Goal: Task Accomplishment & Management: Manage account settings

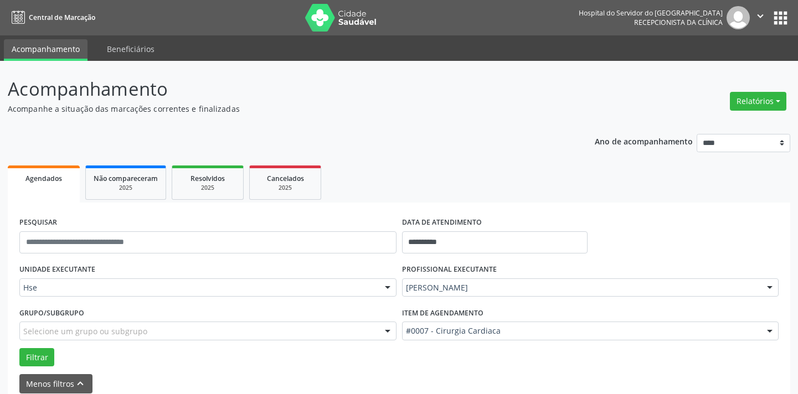
scroll to position [53, 0]
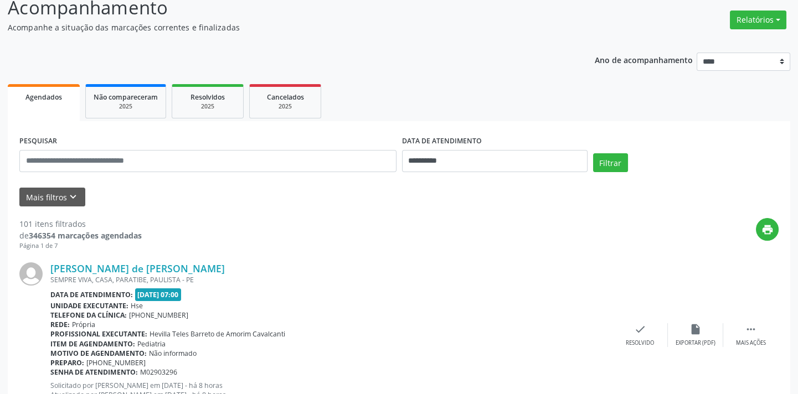
scroll to position [99, 0]
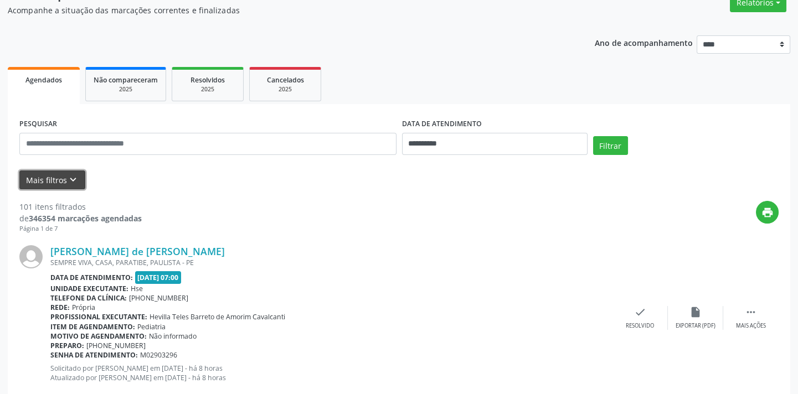
click at [70, 179] on icon "keyboard_arrow_down" at bounding box center [73, 180] width 12 height 12
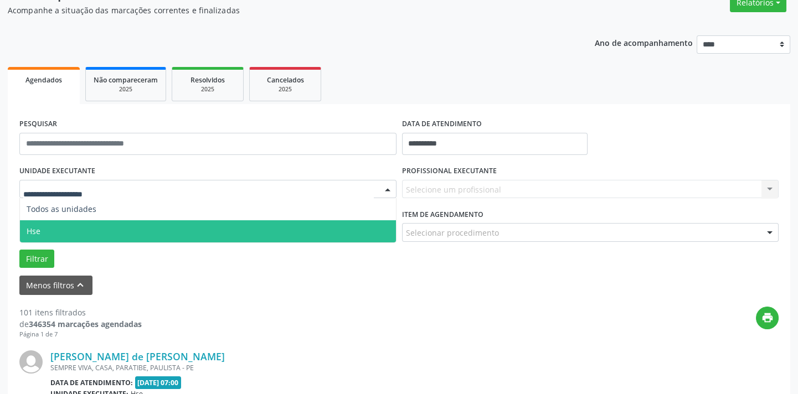
click at [54, 230] on span "Hse" at bounding box center [208, 231] width 376 height 22
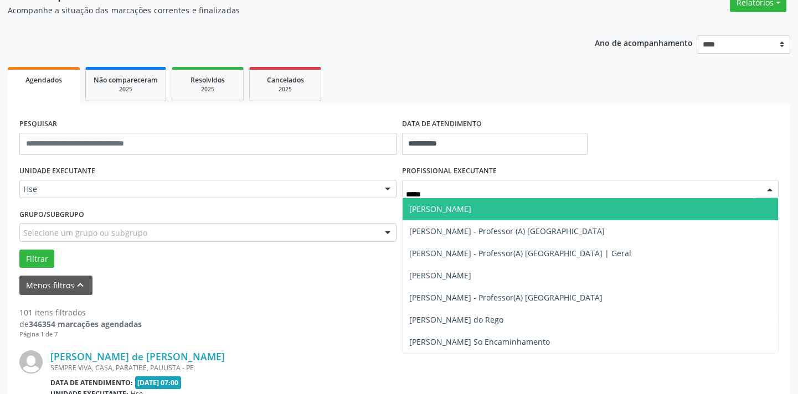
type input "******"
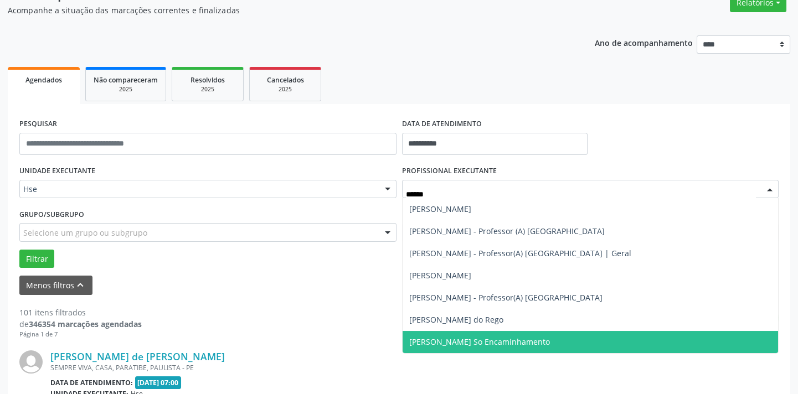
click at [450, 341] on span "[PERSON_NAME] So Encaminhamento" at bounding box center [479, 342] width 141 height 11
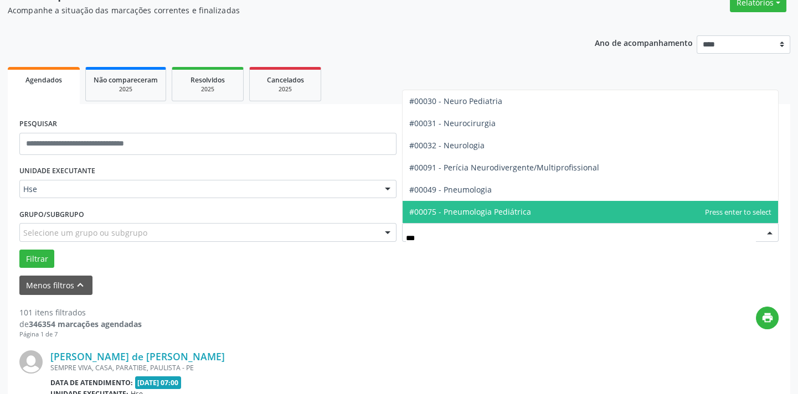
type input "****"
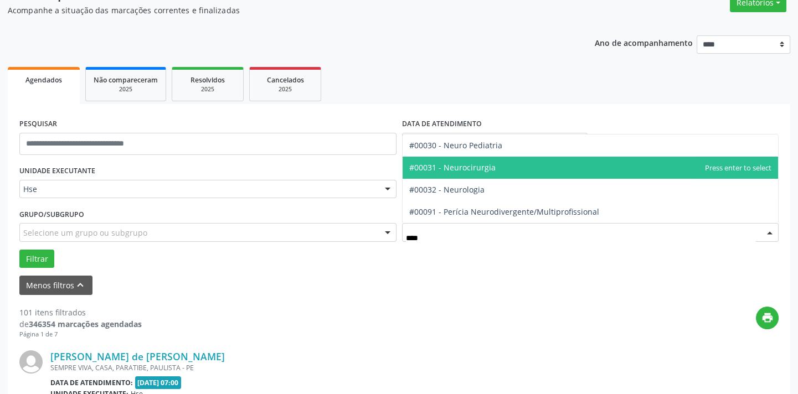
click at [469, 166] on span "#00031 - Neurocirurgia" at bounding box center [452, 167] width 86 height 11
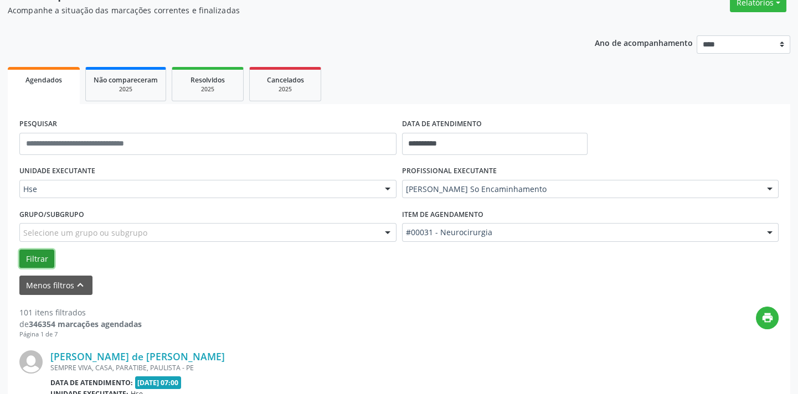
click at [45, 251] on button "Filtrar" at bounding box center [36, 259] width 35 height 19
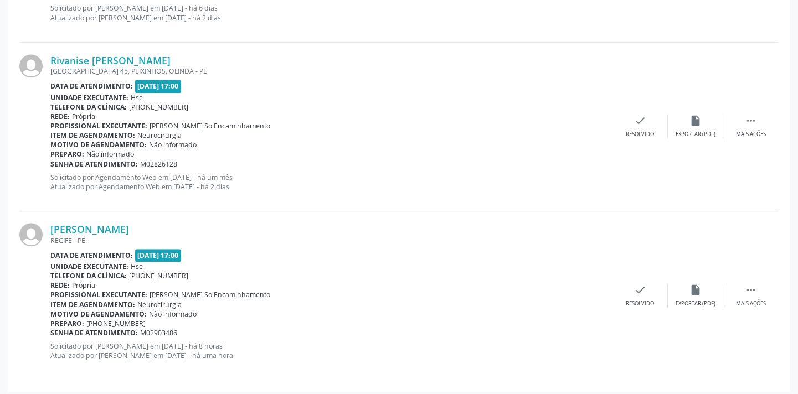
scroll to position [2596, 0]
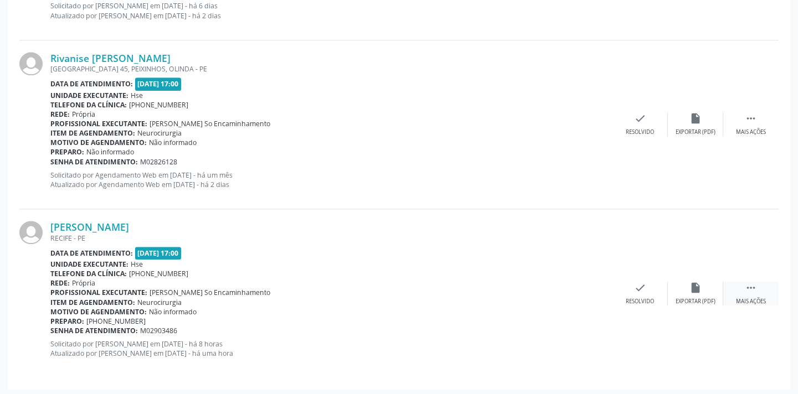
click at [756, 287] on icon "" at bounding box center [751, 288] width 12 height 12
click at [683, 287] on div "alarm_off Não compareceu" at bounding box center [695, 294] width 55 height 24
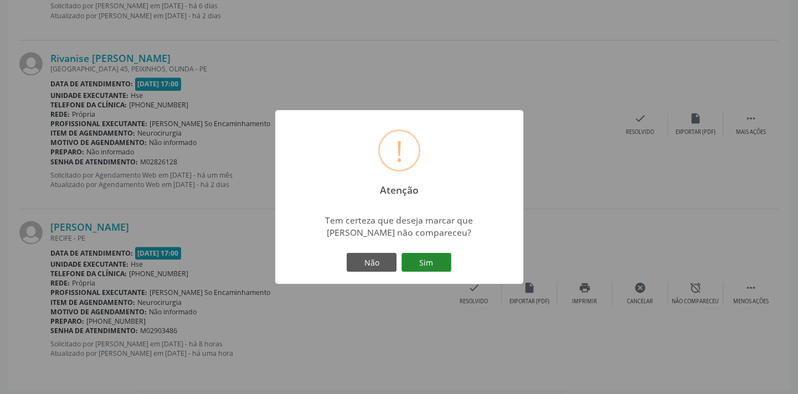
click at [426, 262] on button "Sim" at bounding box center [426, 262] width 50 height 19
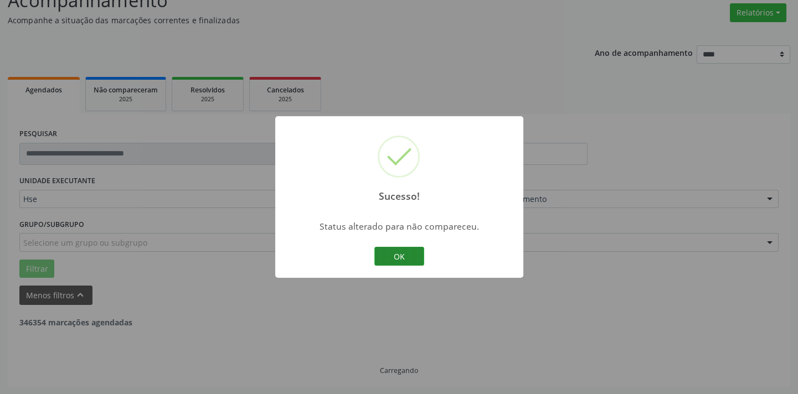
scroll to position [2427, 0]
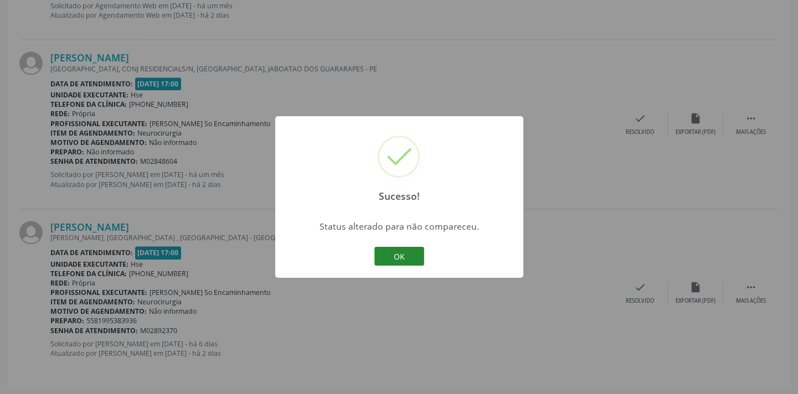
click at [400, 256] on button "OK" at bounding box center [399, 256] width 50 height 19
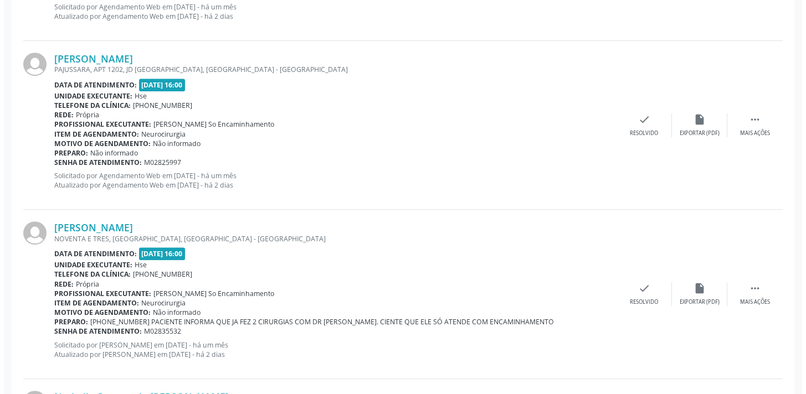
scroll to position [1018, 0]
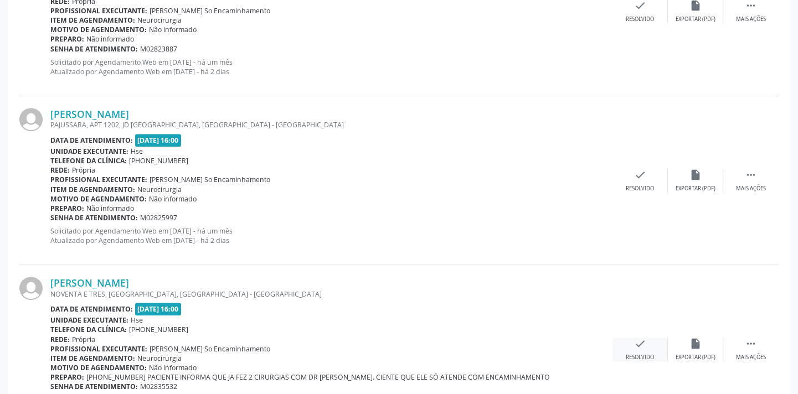
click at [634, 349] on div "check Resolvido" at bounding box center [639, 350] width 55 height 24
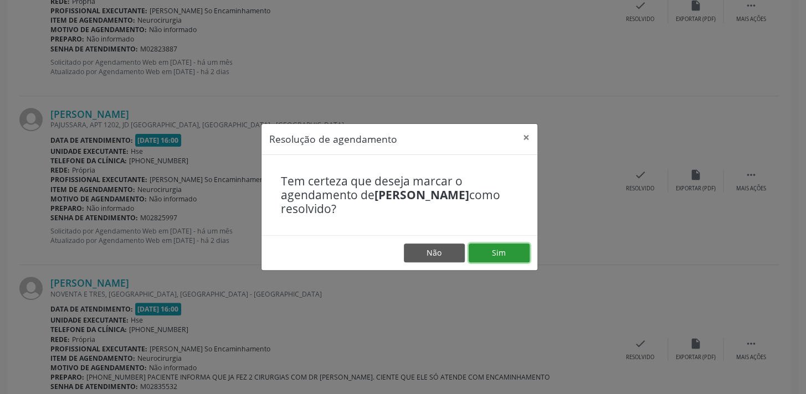
click at [498, 252] on button "Sim" at bounding box center [498, 253] width 61 height 19
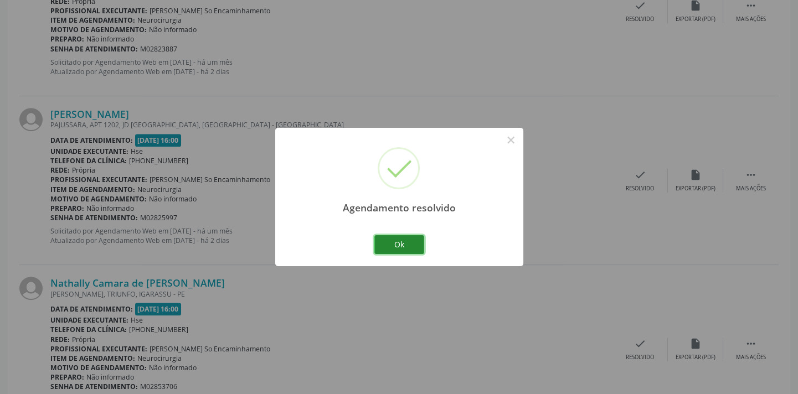
click at [404, 240] on button "Ok" at bounding box center [399, 244] width 50 height 19
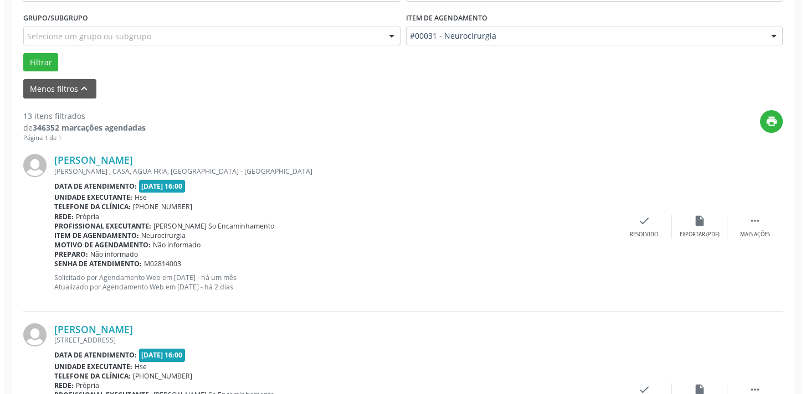
scroll to position [313, 0]
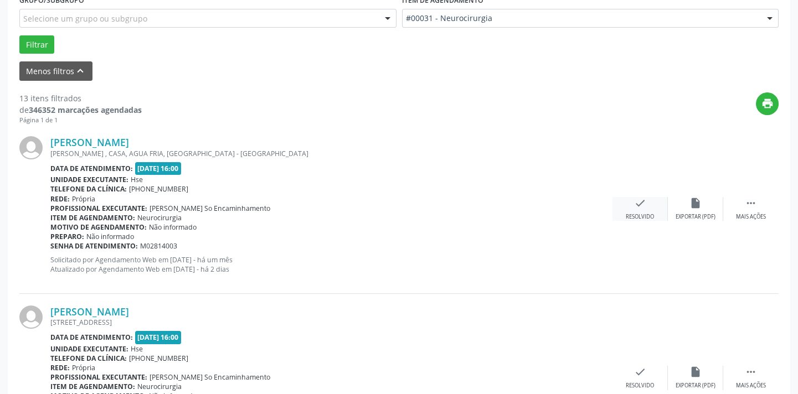
click at [638, 209] on div "check Resolvido" at bounding box center [639, 209] width 55 height 24
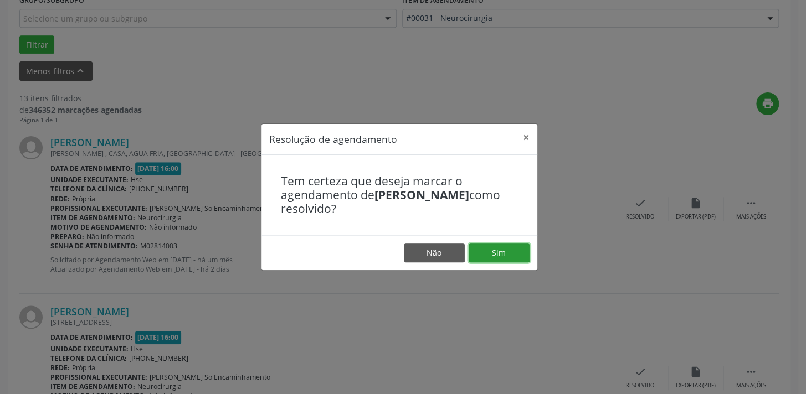
click at [501, 248] on button "Sim" at bounding box center [498, 253] width 61 height 19
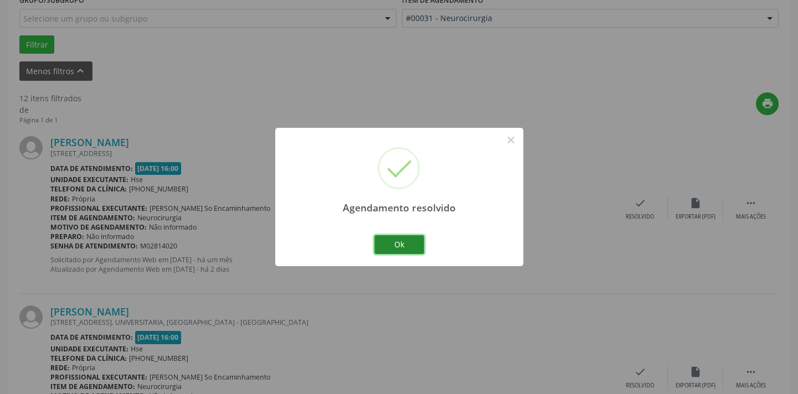
click at [409, 249] on button "Ok" at bounding box center [399, 244] width 50 height 19
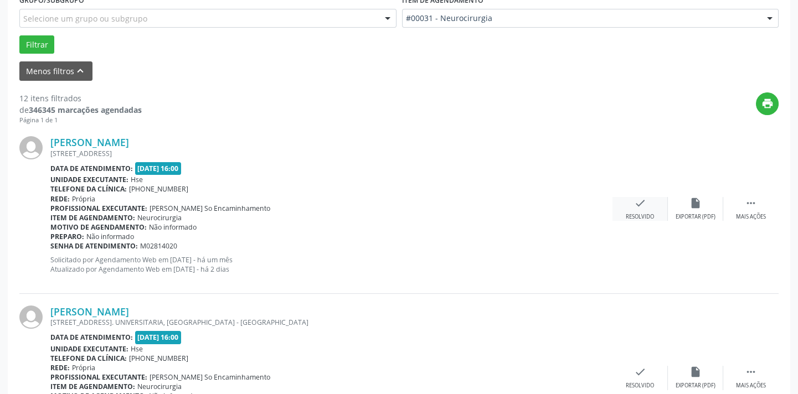
click at [646, 202] on div "check Resolvido" at bounding box center [639, 209] width 55 height 24
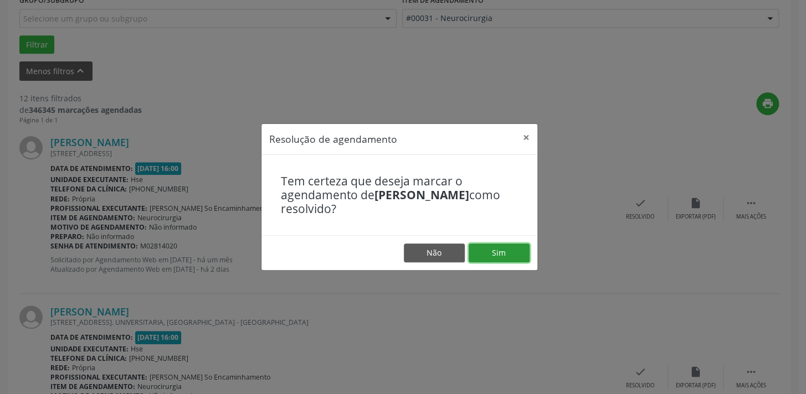
click at [505, 251] on button "Sim" at bounding box center [498, 253] width 61 height 19
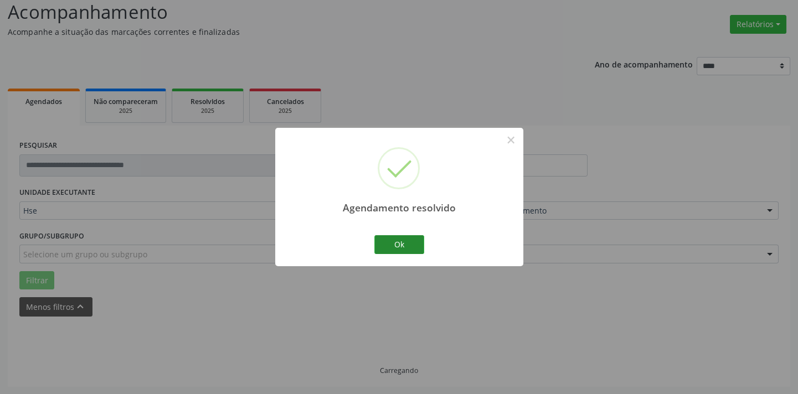
click at [404, 246] on button "Ok" at bounding box center [399, 244] width 50 height 19
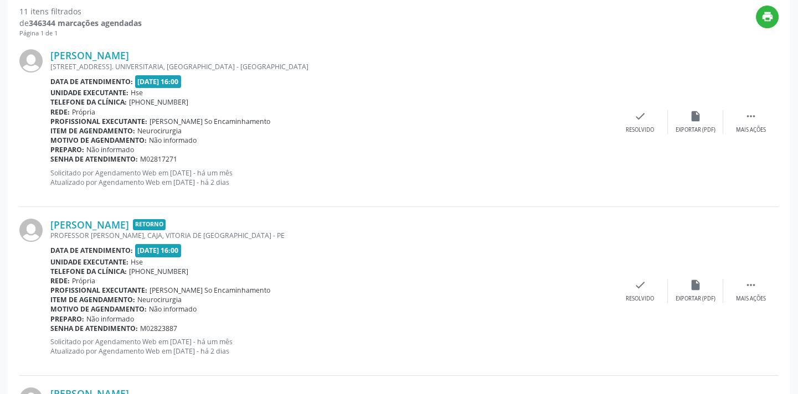
scroll to position [414, 0]
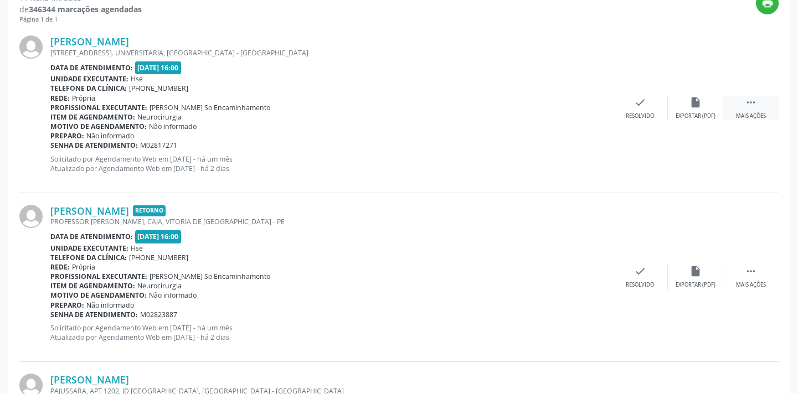
click at [754, 107] on icon "" at bounding box center [751, 102] width 12 height 12
click at [752, 112] on div "Menos ações" at bounding box center [750, 116] width 35 height 8
click at [750, 112] on div "Mais ações" at bounding box center [751, 116] width 30 height 8
click at [689, 105] on icon "alarm_off" at bounding box center [695, 102] width 12 height 12
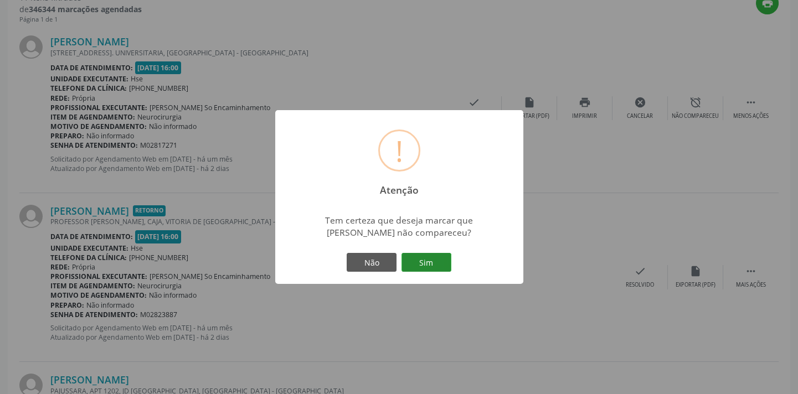
click at [434, 264] on button "Sim" at bounding box center [426, 262] width 50 height 19
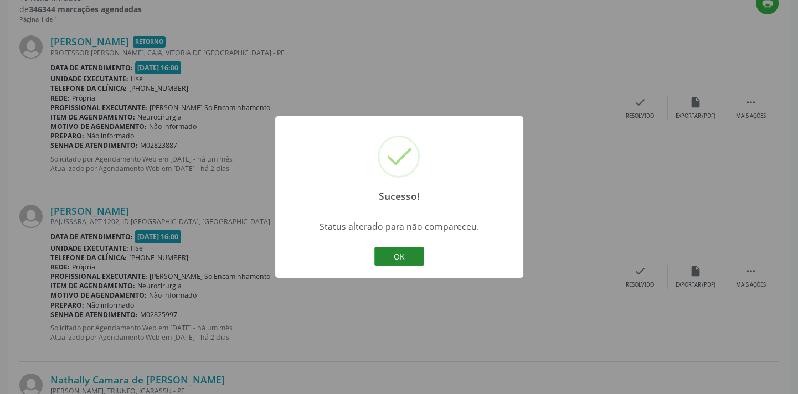
click at [378, 251] on button "OK" at bounding box center [399, 256] width 50 height 19
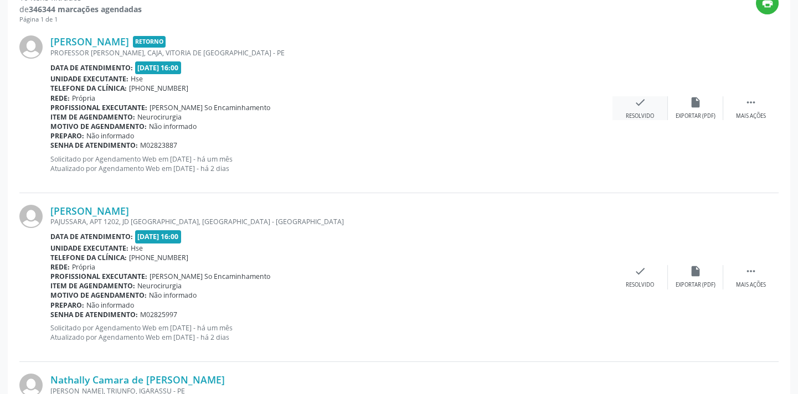
click at [639, 106] on icon "check" at bounding box center [640, 102] width 12 height 12
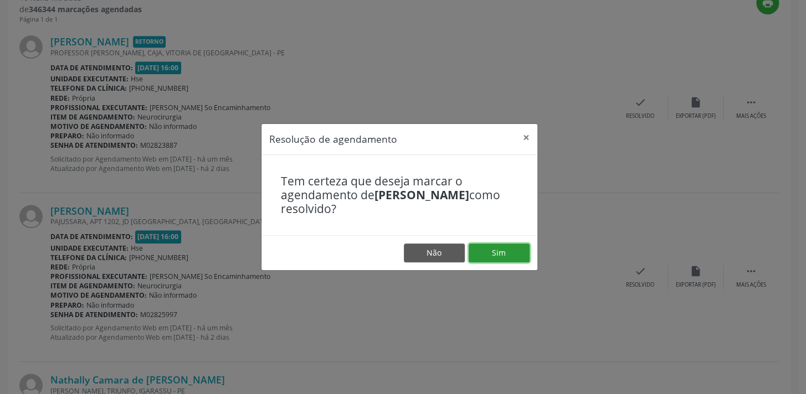
click at [508, 260] on button "Sim" at bounding box center [498, 253] width 61 height 19
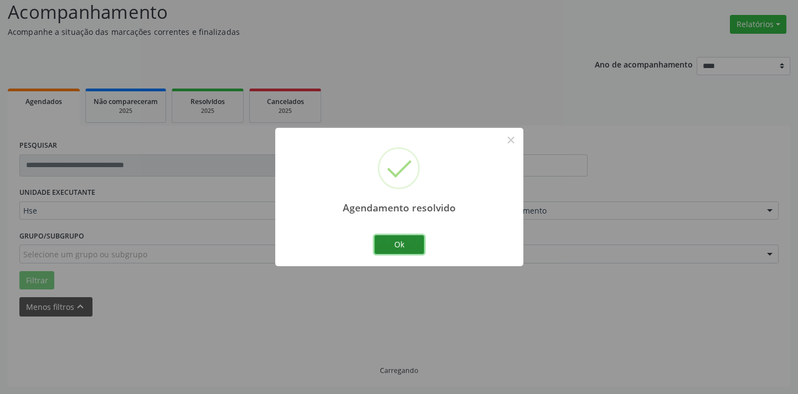
click at [406, 241] on button "Ok" at bounding box center [399, 244] width 50 height 19
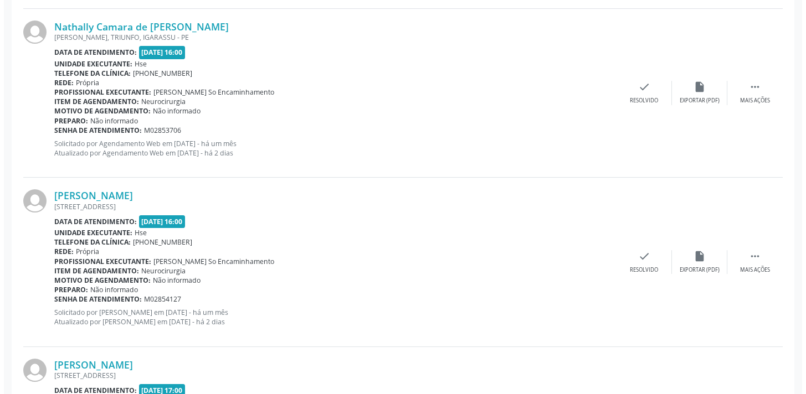
scroll to position [615, 0]
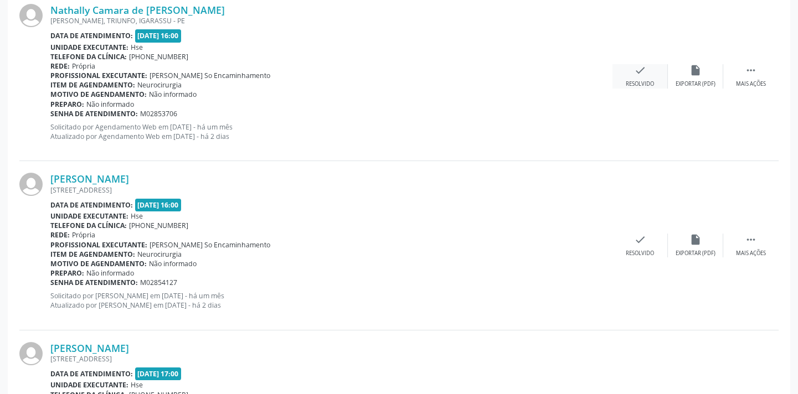
click at [639, 76] on div "check Resolvido" at bounding box center [639, 76] width 55 height 24
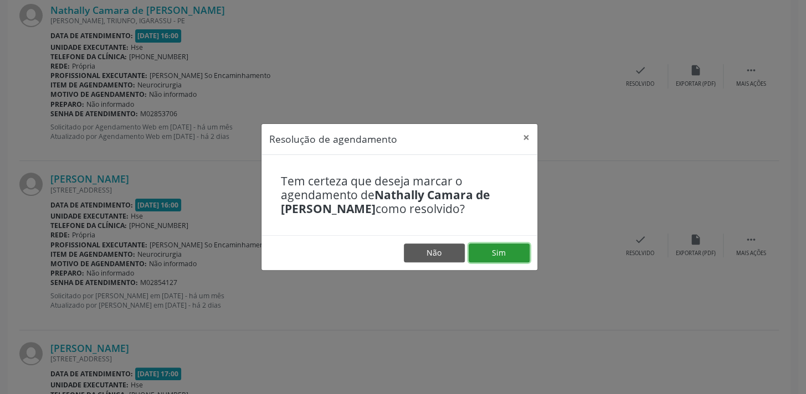
click at [501, 255] on button "Sim" at bounding box center [498, 253] width 61 height 19
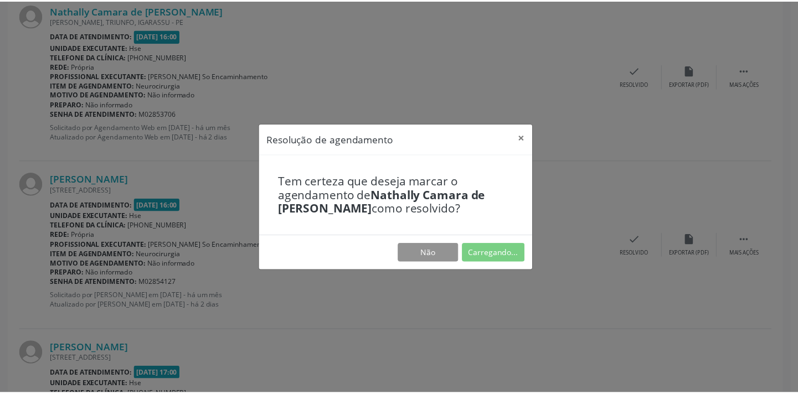
scroll to position [77, 0]
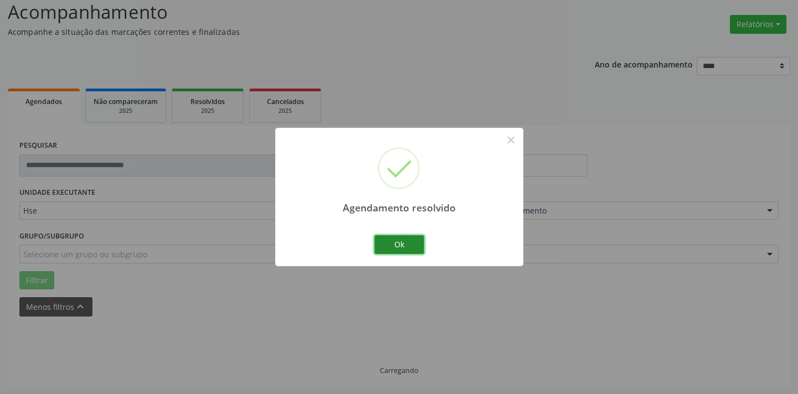
click at [400, 241] on button "Ok" at bounding box center [399, 244] width 50 height 19
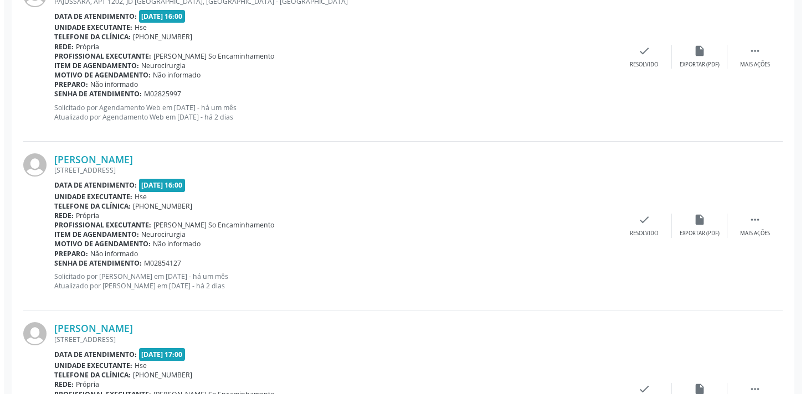
scroll to position [480, 0]
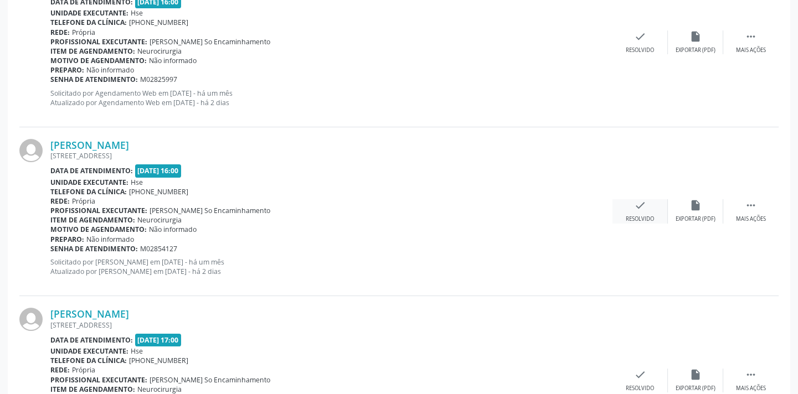
click at [634, 204] on icon "check" at bounding box center [640, 205] width 12 height 12
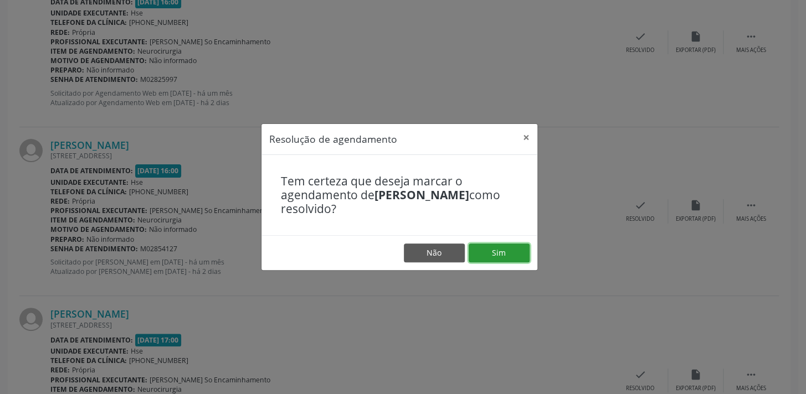
click at [510, 250] on button "Sim" at bounding box center [498, 253] width 61 height 19
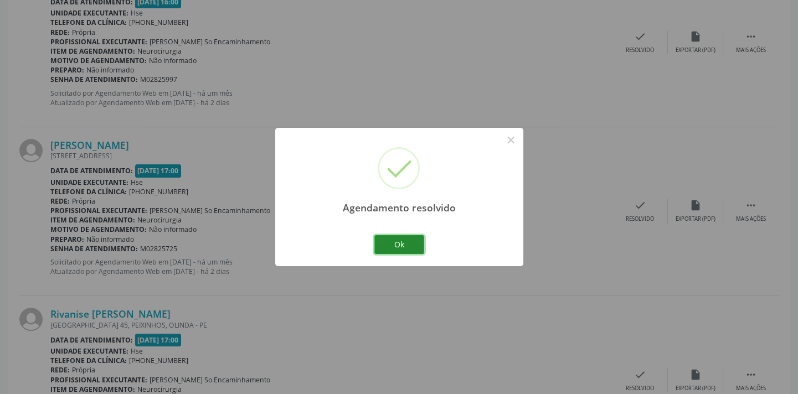
click at [403, 239] on button "Ok" at bounding box center [399, 244] width 50 height 19
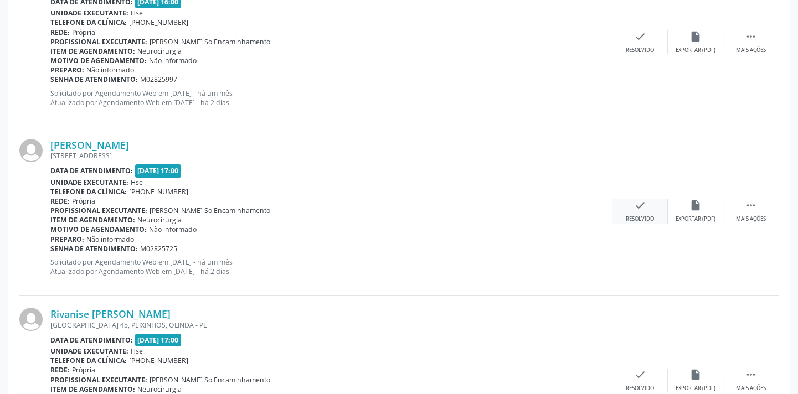
click at [633, 218] on div "Resolvido" at bounding box center [640, 219] width 28 height 8
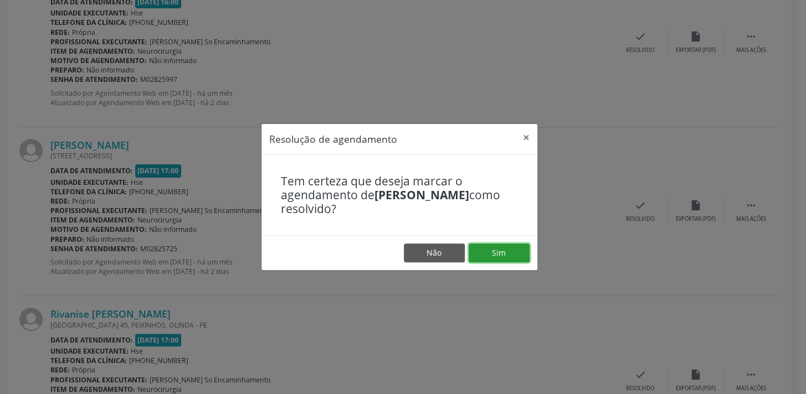
click at [509, 253] on button "Sim" at bounding box center [498, 253] width 61 height 19
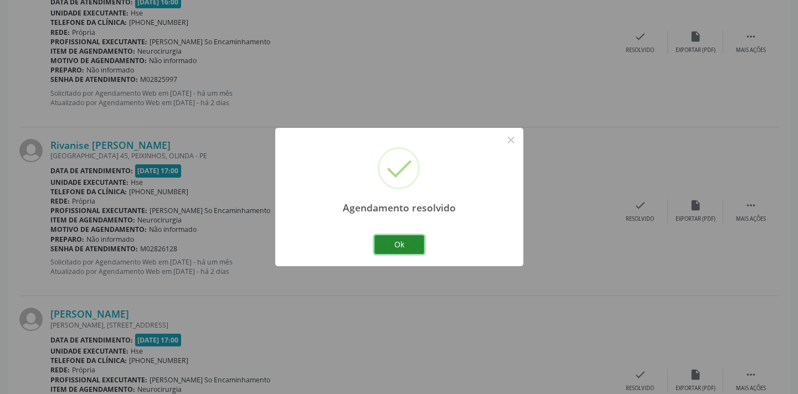
click at [416, 245] on button "Ok" at bounding box center [399, 244] width 50 height 19
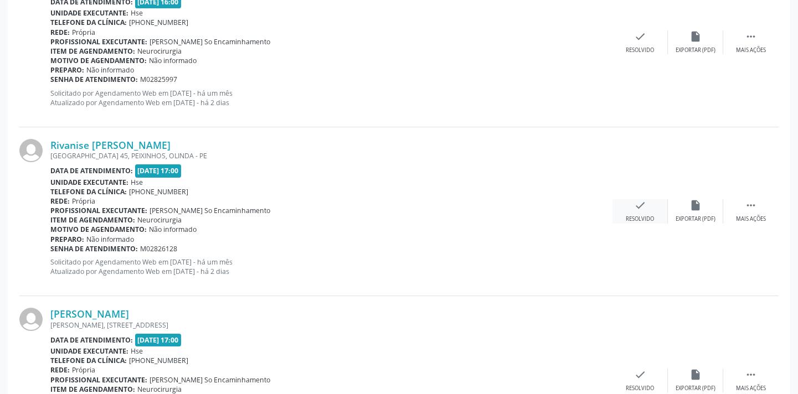
click at [638, 210] on div "check Resolvido" at bounding box center [639, 211] width 55 height 24
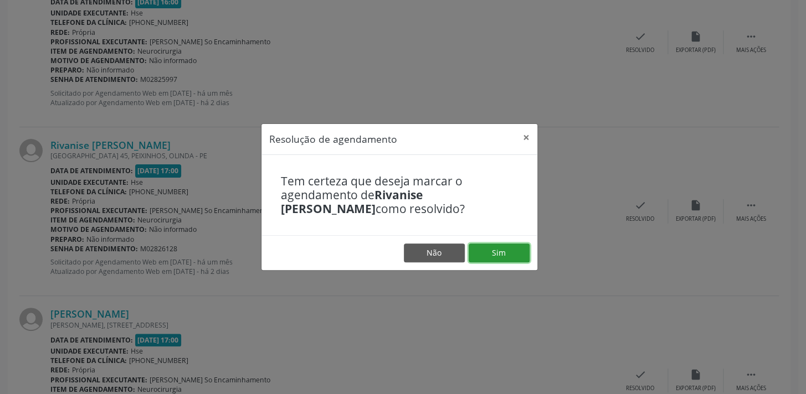
click at [511, 248] on button "Sim" at bounding box center [498, 253] width 61 height 19
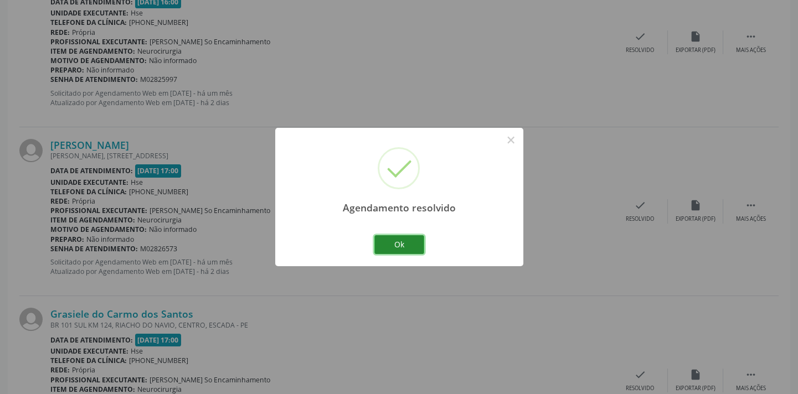
click at [410, 241] on button "Ok" at bounding box center [399, 244] width 50 height 19
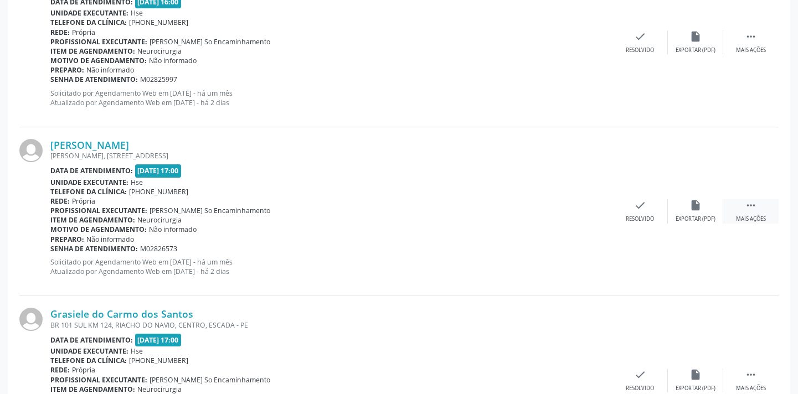
click at [748, 205] on icon "" at bounding box center [751, 205] width 12 height 12
click at [691, 209] on icon "alarm_off" at bounding box center [695, 205] width 12 height 12
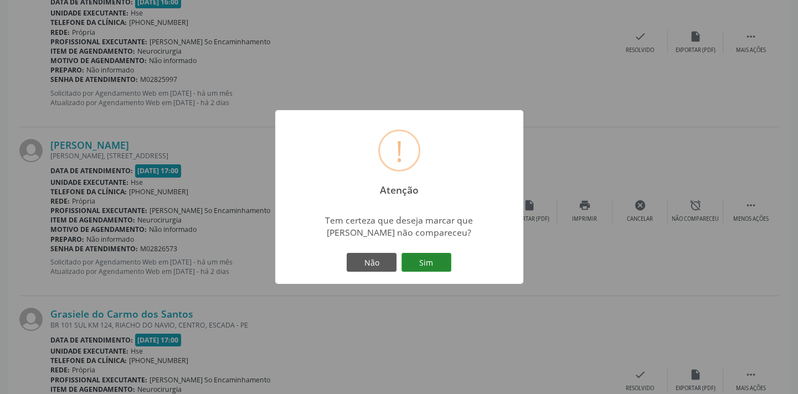
click at [436, 260] on button "Sim" at bounding box center [426, 262] width 50 height 19
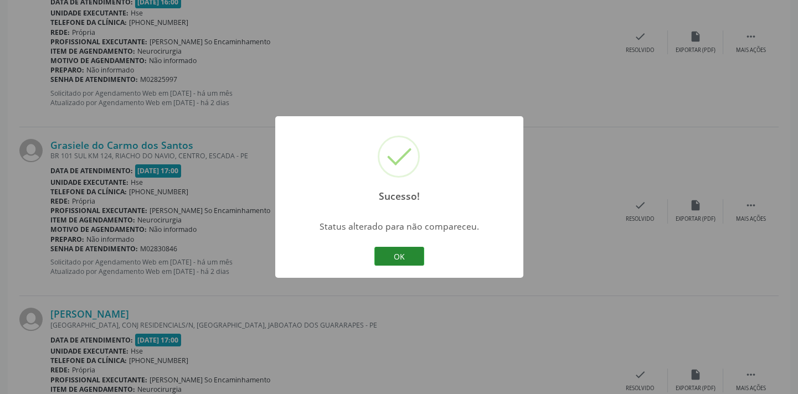
click at [416, 260] on button "OK" at bounding box center [399, 256] width 50 height 19
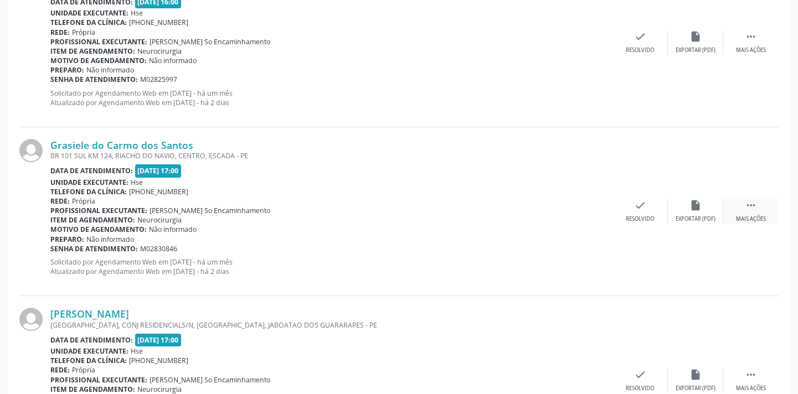
click at [748, 204] on icon "" at bounding box center [751, 205] width 12 height 12
click at [698, 205] on icon "alarm_off" at bounding box center [695, 205] width 12 height 12
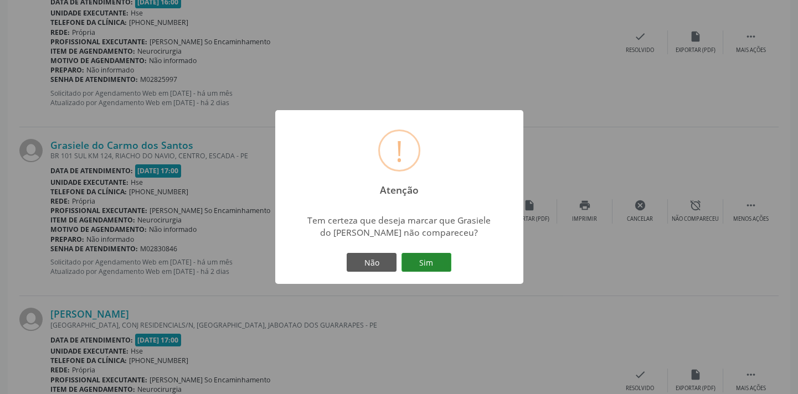
click at [421, 256] on button "Sim" at bounding box center [426, 262] width 50 height 19
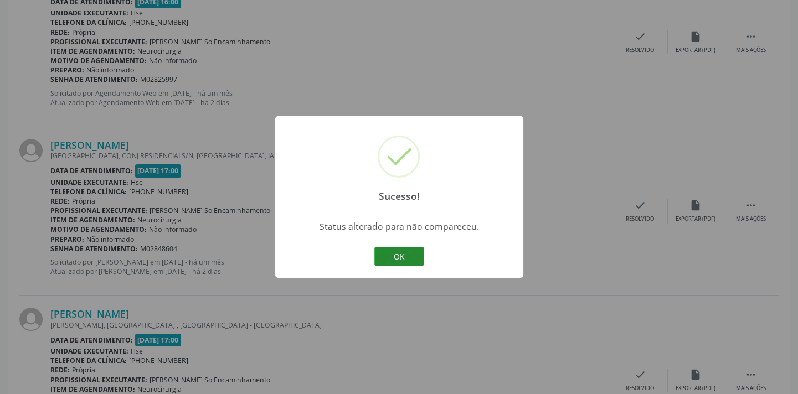
click at [409, 250] on button "OK" at bounding box center [399, 256] width 50 height 19
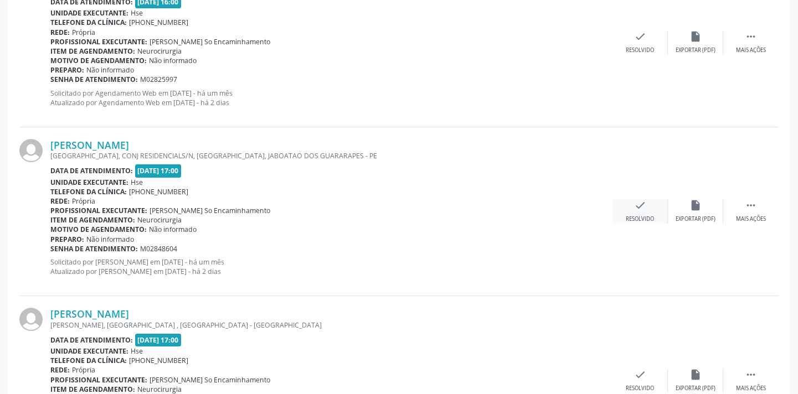
click at [642, 213] on div "check Resolvido" at bounding box center [639, 211] width 55 height 24
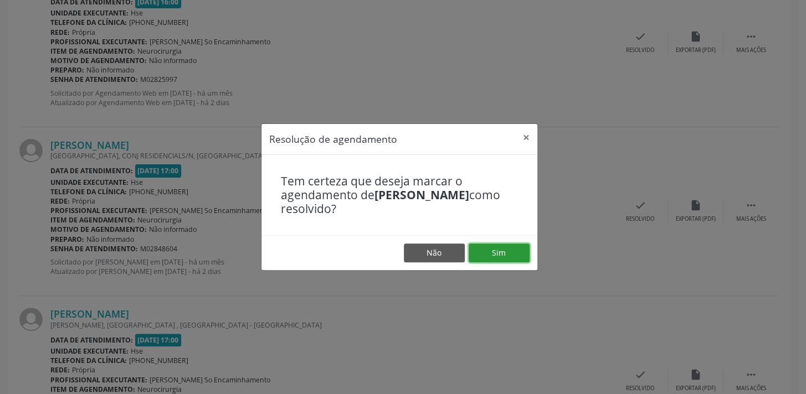
click at [492, 249] on button "Sim" at bounding box center [498, 253] width 61 height 19
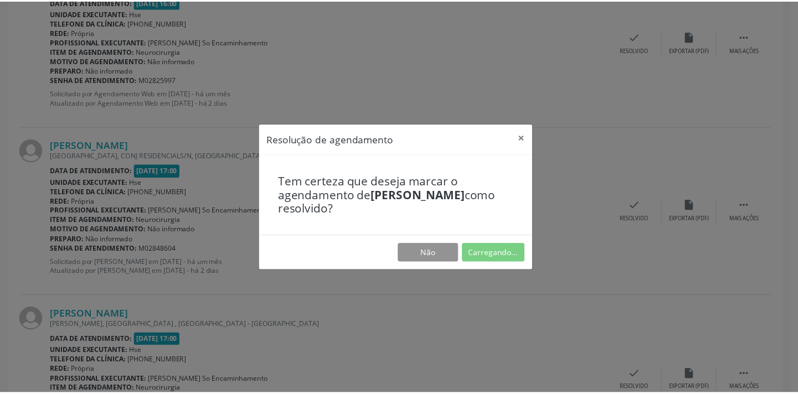
scroll to position [77, 0]
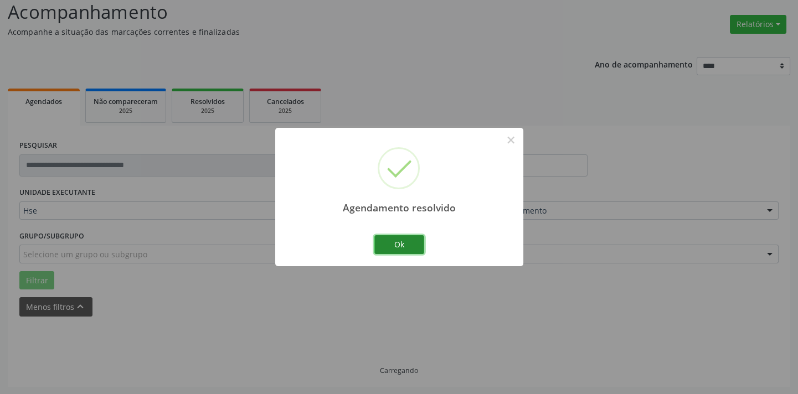
click at [410, 245] on button "Ok" at bounding box center [399, 244] width 50 height 19
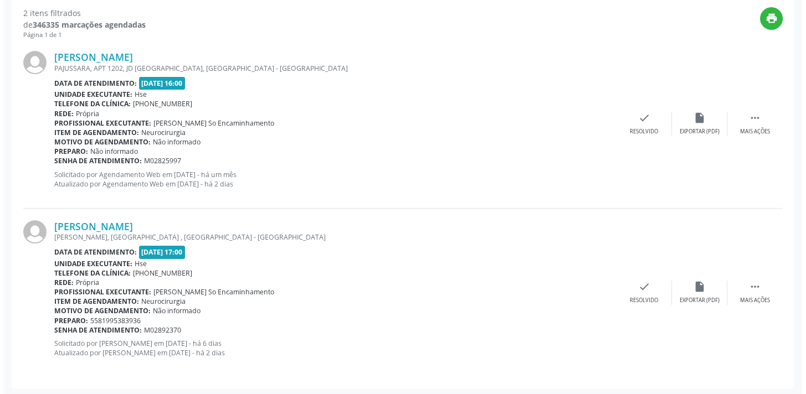
scroll to position [399, 0]
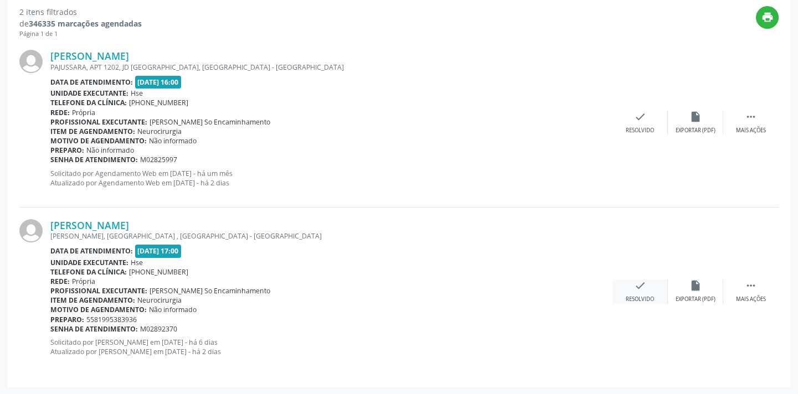
click at [646, 287] on icon "check" at bounding box center [640, 286] width 12 height 12
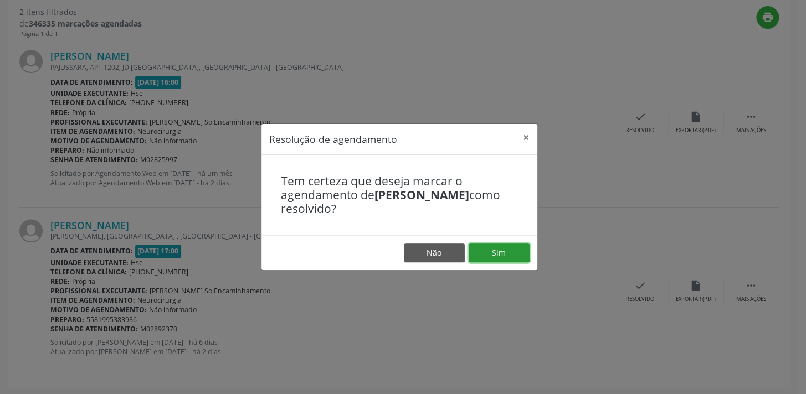
click at [478, 247] on button "Sim" at bounding box center [498, 253] width 61 height 19
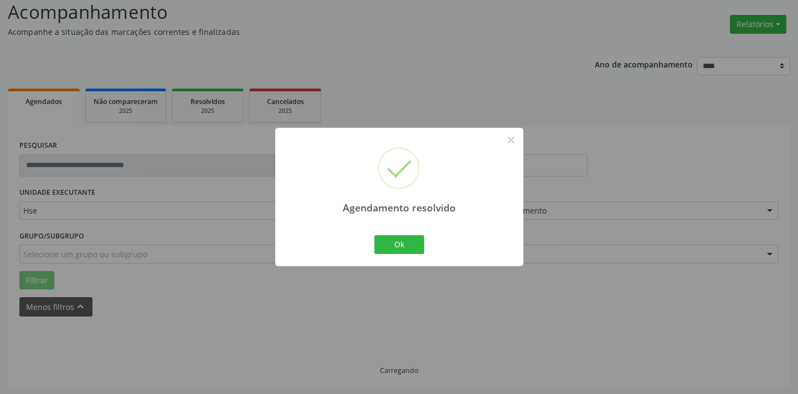
scroll to position [231, 0]
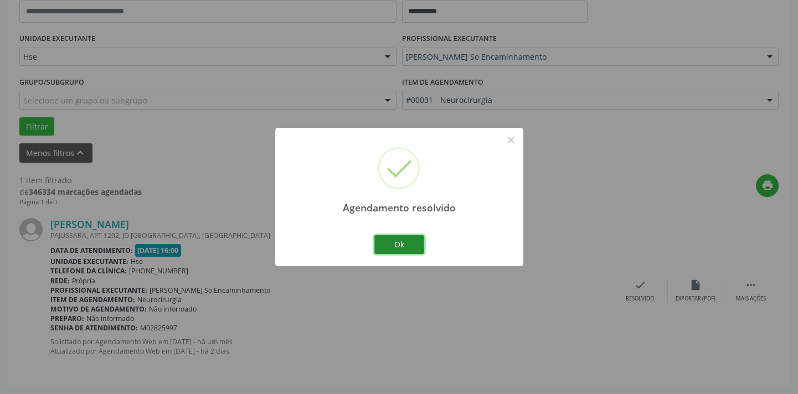
click at [404, 247] on button "Ok" at bounding box center [399, 244] width 50 height 19
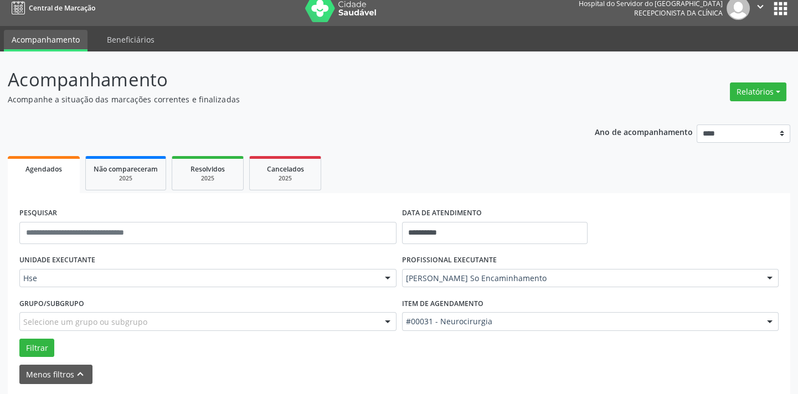
scroll to position [0, 0]
